Goal: Ask a question

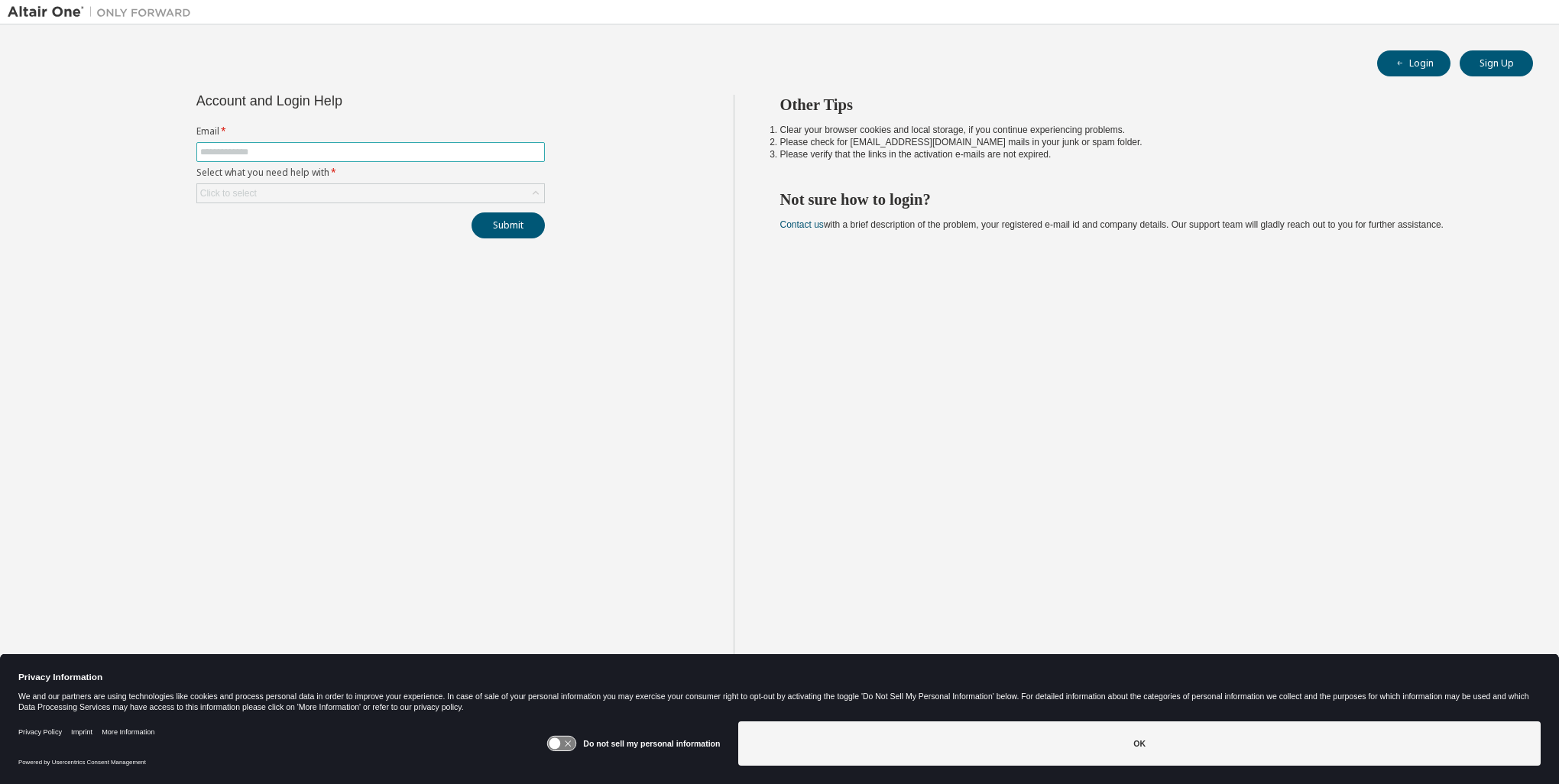
click at [452, 157] on input "text" at bounding box center [370, 152] width 341 height 12
type input "**********"
click at [418, 196] on div "Click to select" at bounding box center [370, 193] width 347 height 18
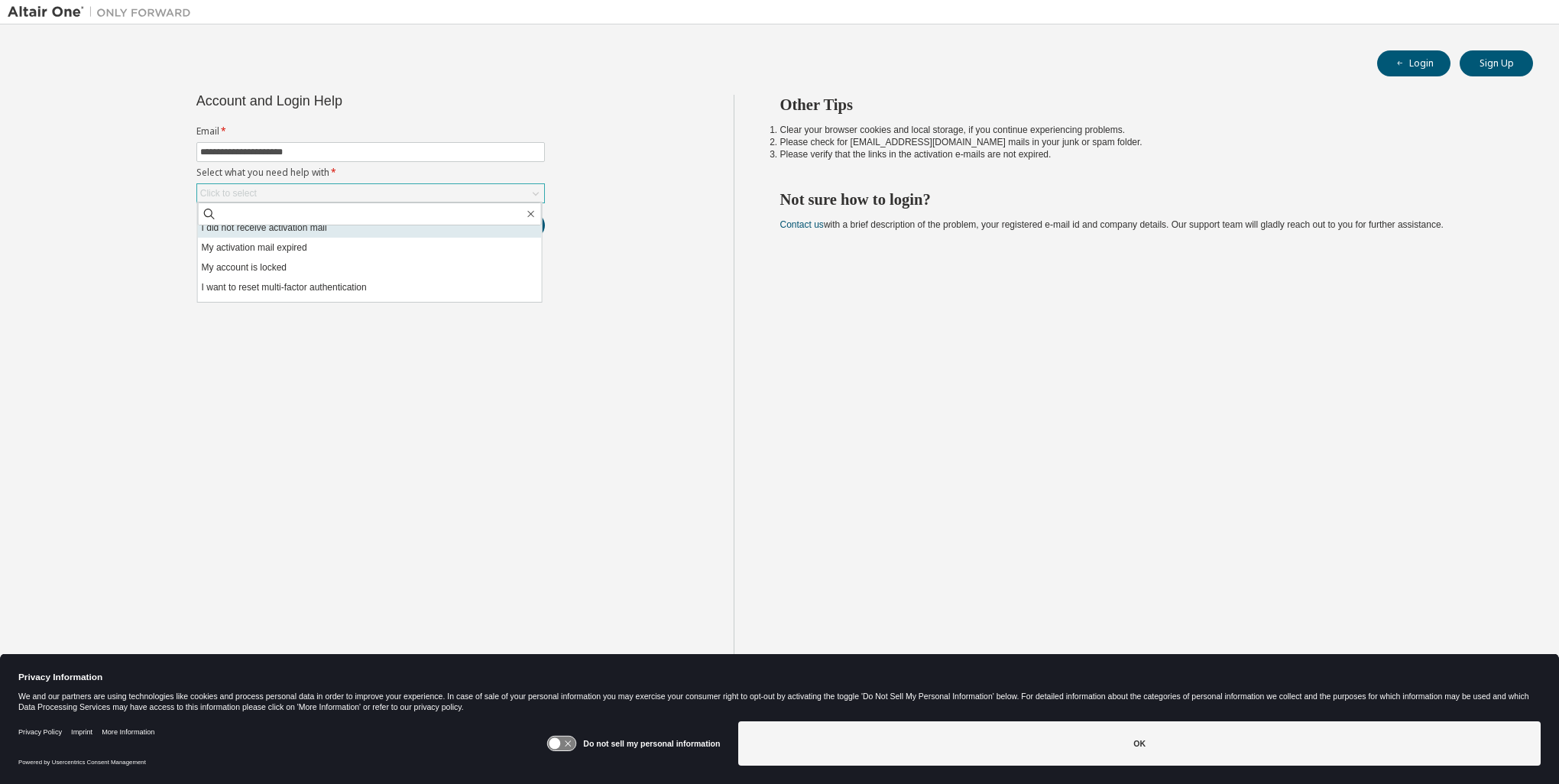
scroll to position [43, 0]
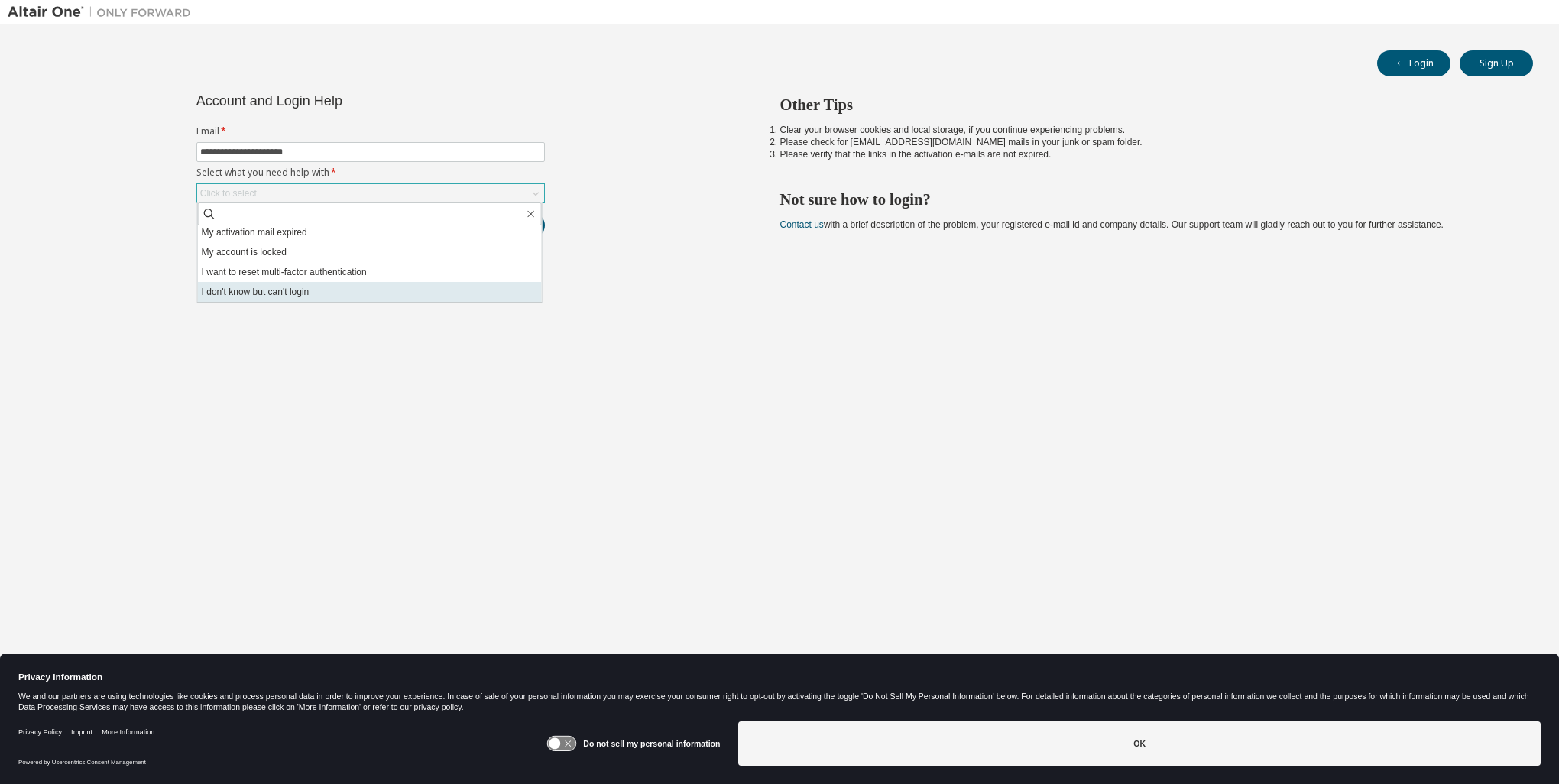
click at [469, 296] on li "I don't know but can't login" at bounding box center [370, 292] width 344 height 20
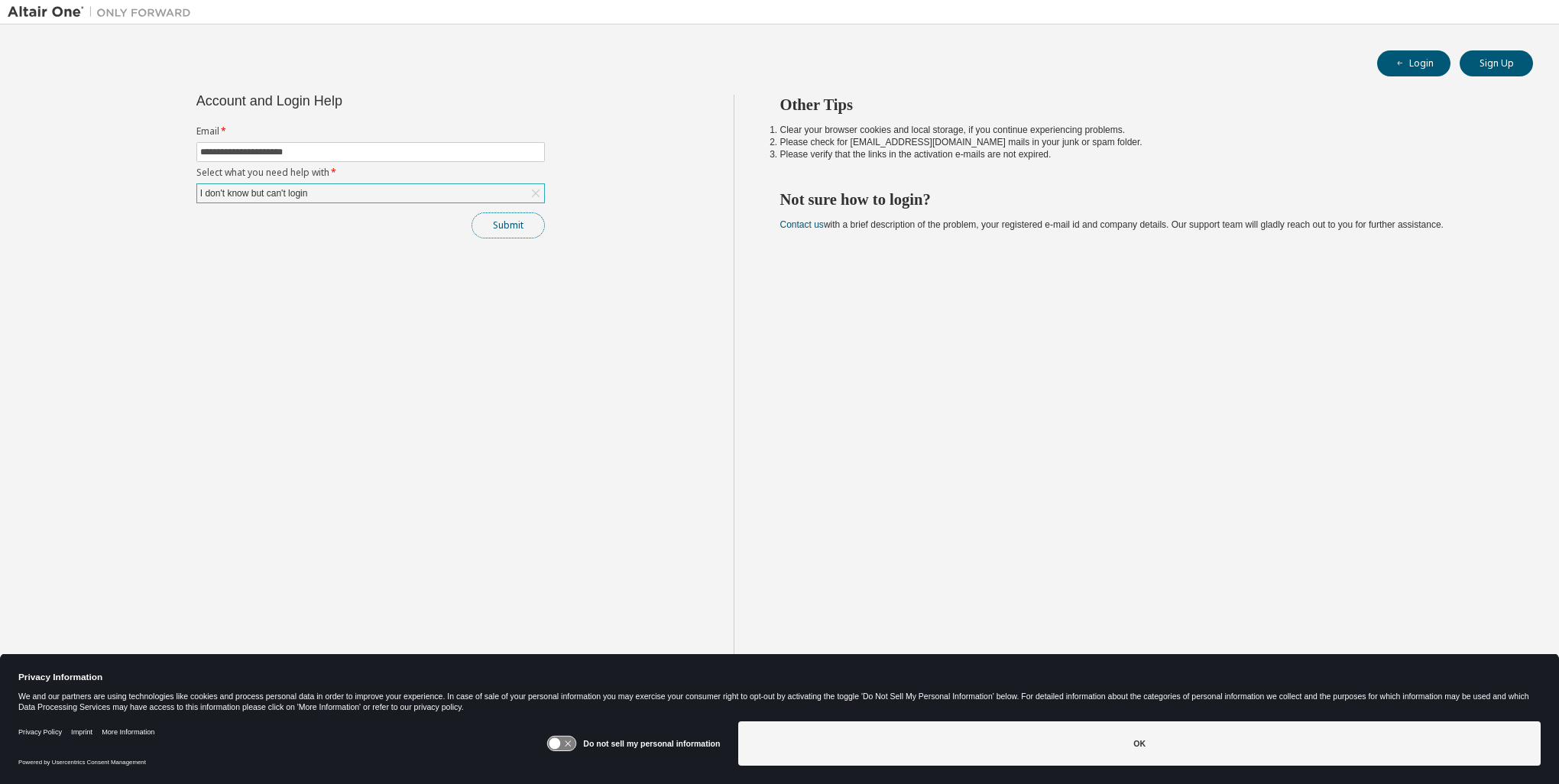
click at [510, 227] on button "Submit" at bounding box center [508, 225] width 73 height 26
click at [514, 225] on button "Submit" at bounding box center [508, 225] width 73 height 26
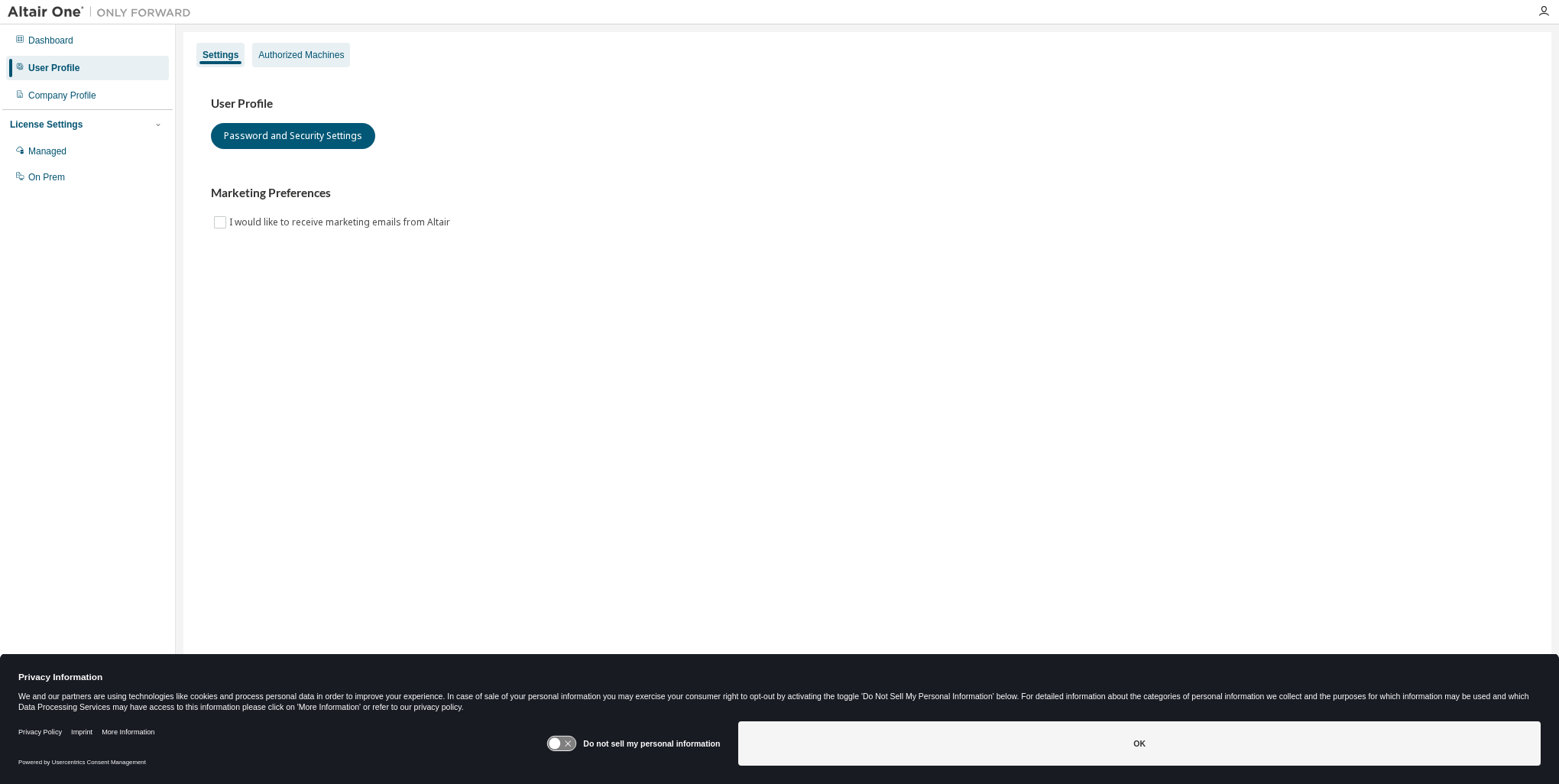
click at [293, 57] on div "Authorized Machines" at bounding box center [301, 55] width 85 height 12
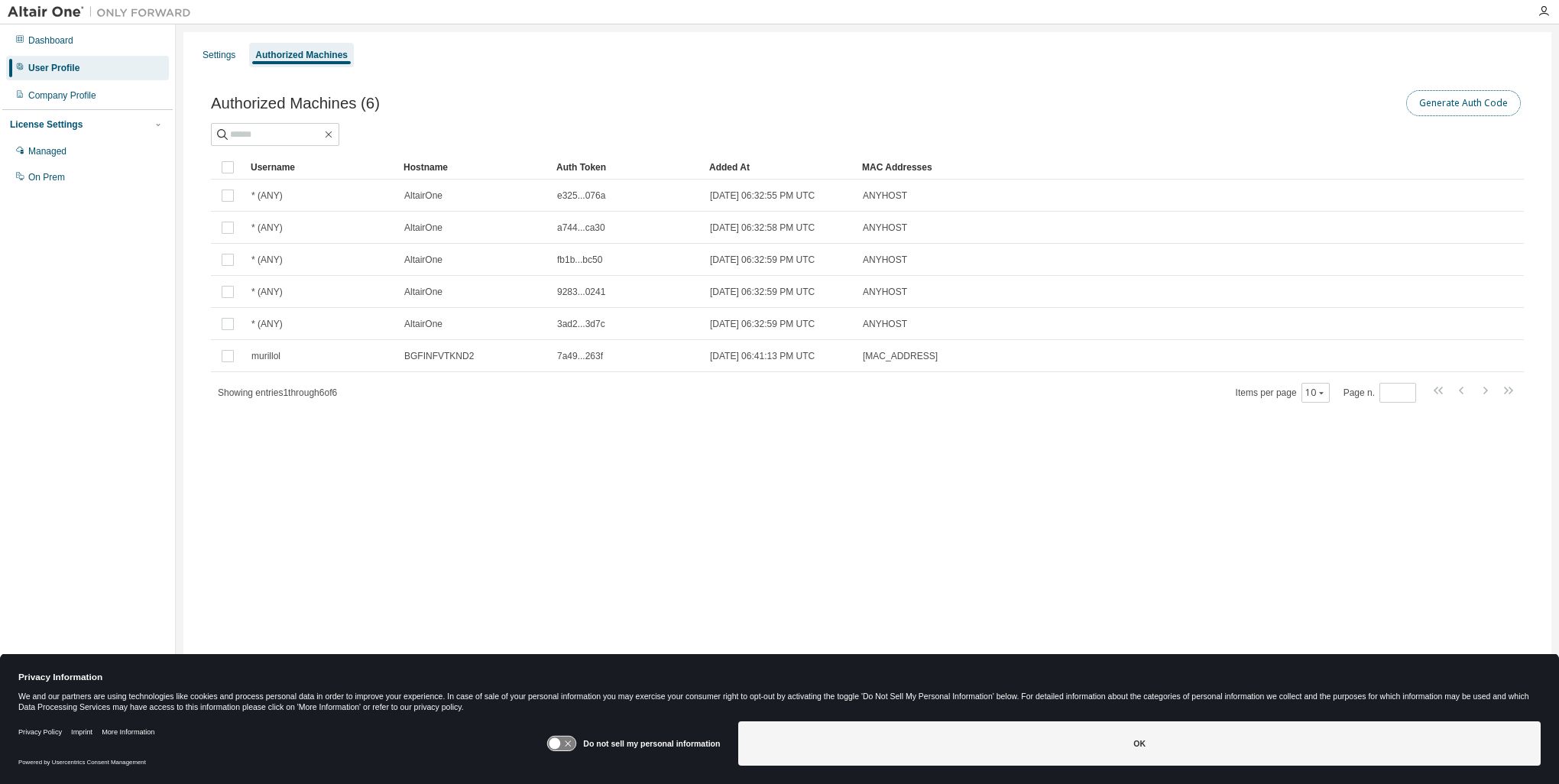
click at [1457, 103] on button "Generate Auth Code" at bounding box center [1463, 103] width 115 height 26
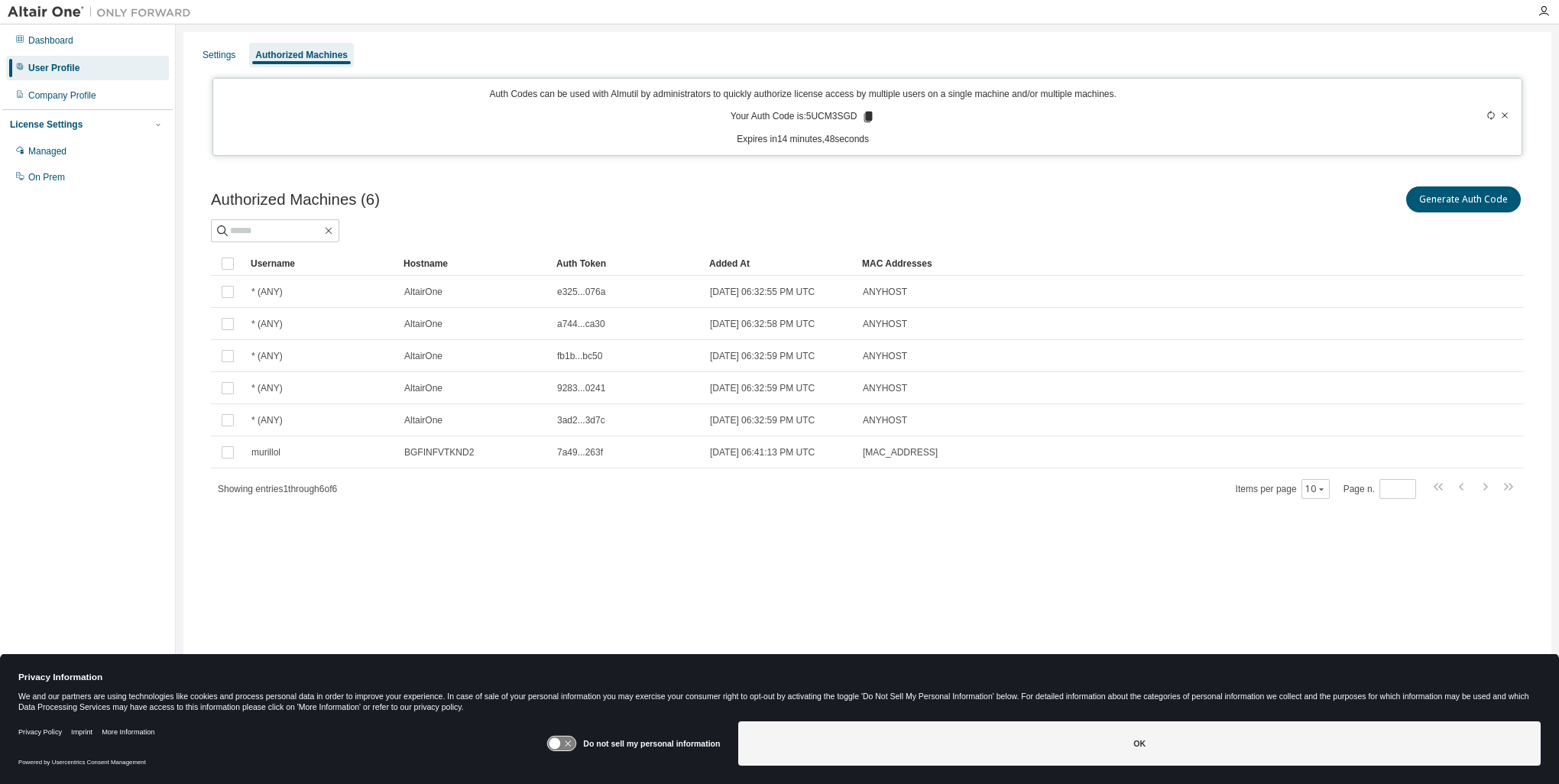
click at [834, 116] on p "Your Auth Code is: 5UCM3SGD" at bounding box center [803, 116] width 145 height 14
click at [864, 118] on icon at bounding box center [868, 116] width 14 height 14
